Goal: Communication & Community: Share content

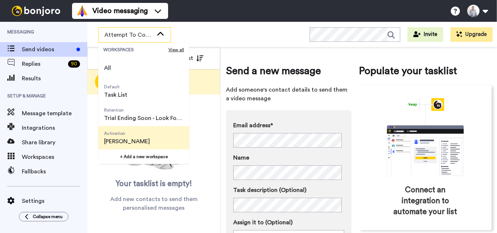
click at [136, 140] on span "[PERSON_NAME]" at bounding box center [127, 141] width 46 height 9
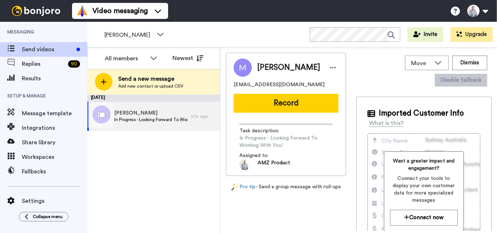
click at [164, 119] on span "In Progress - Looking Forward To Working With You!" at bounding box center [150, 120] width 73 height 6
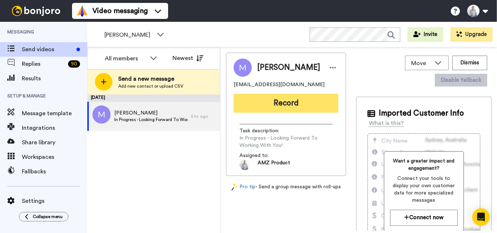
click at [272, 107] on button "Record" at bounding box center [286, 103] width 105 height 19
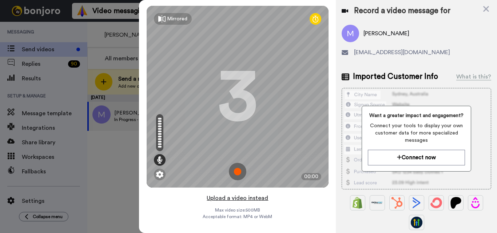
click at [221, 198] on button "Upload a video instead" at bounding box center [237, 198] width 66 height 9
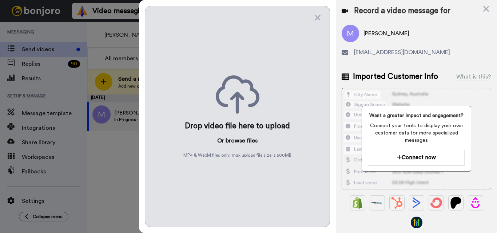
click at [234, 140] on button "browse" at bounding box center [236, 140] width 20 height 9
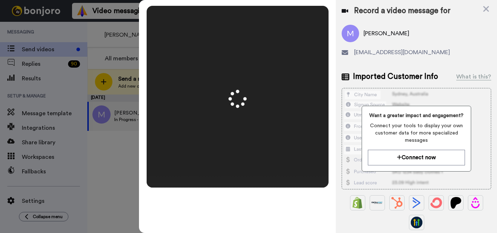
click at [372, 33] on span "Michelle" at bounding box center [386, 33] width 46 height 9
copy span "Michelle"
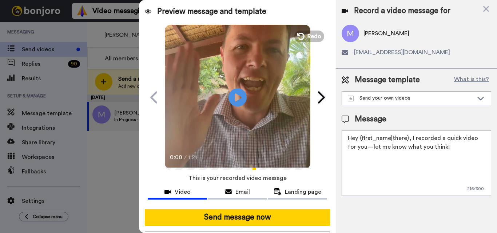
drag, startPoint x: 407, startPoint y: 139, endPoint x: 360, endPoint y: 136, distance: 46.7
click at [360, 136] on textarea "Hey {first_name|there}, I recorded a quick video for you—let me know what you t…" at bounding box center [417, 163] width 150 height 65
paste textarea "Michelle"
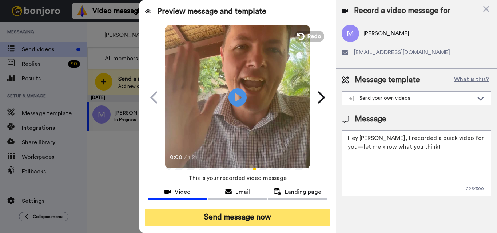
type textarea "Hey Michelle, I recorded a quick video for you—let me know what you think!"
click at [279, 220] on button "Send message now" at bounding box center [237, 217] width 185 height 17
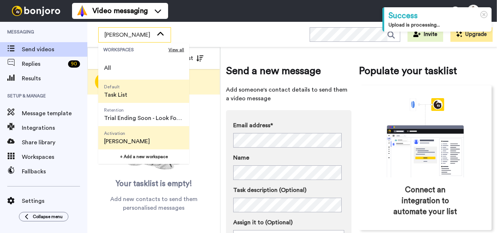
scroll to position [47, 0]
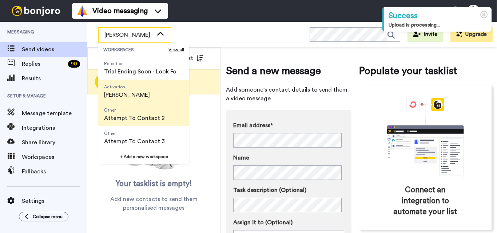
click at [146, 112] on span "Other" at bounding box center [134, 110] width 61 height 6
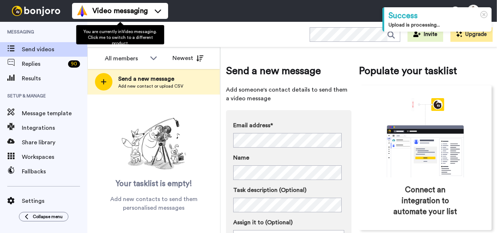
click at [146, 35] on div "You are currently in Video messaging . Click me to switch to a different produc…" at bounding box center [120, 34] width 88 height 19
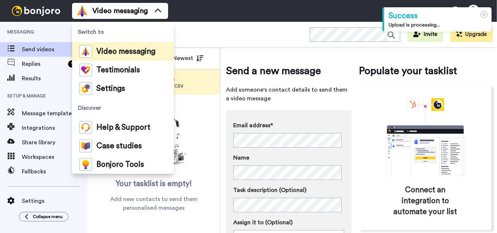
click at [152, 35] on span "Switch to" at bounding box center [123, 32] width 102 height 20
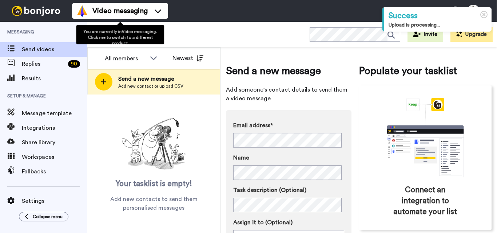
click at [248, 36] on div "Attempt To Contact 2 WORKSPACES View all All Default Task List Retention Trial …" at bounding box center [292, 34] width 410 height 25
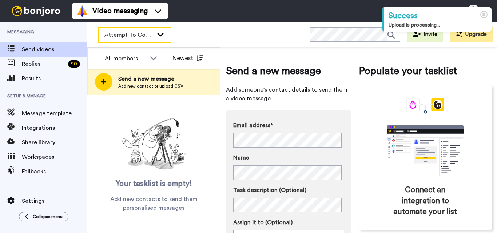
click at [160, 35] on icon at bounding box center [160, 35] width 7 height 4
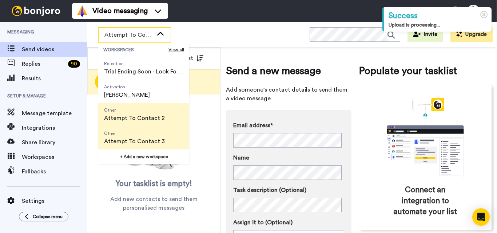
click at [143, 140] on span "Attempt To Contact 3" at bounding box center [134, 141] width 61 height 9
